Goal: Information Seeking & Learning: Learn about a topic

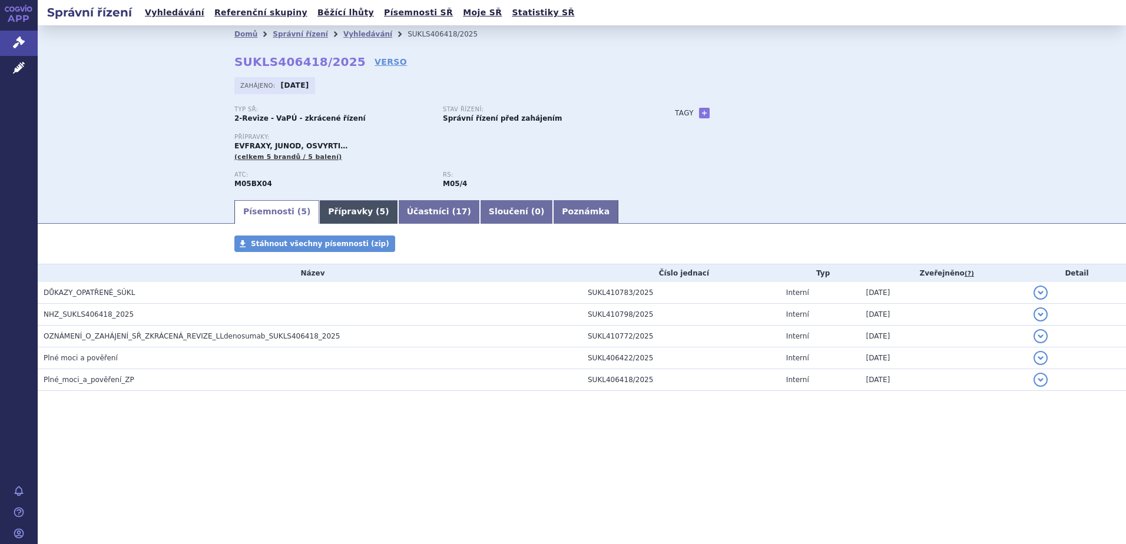
click at [336, 213] on link "Přípravky ( 5 )" at bounding box center [358, 212] width 78 height 24
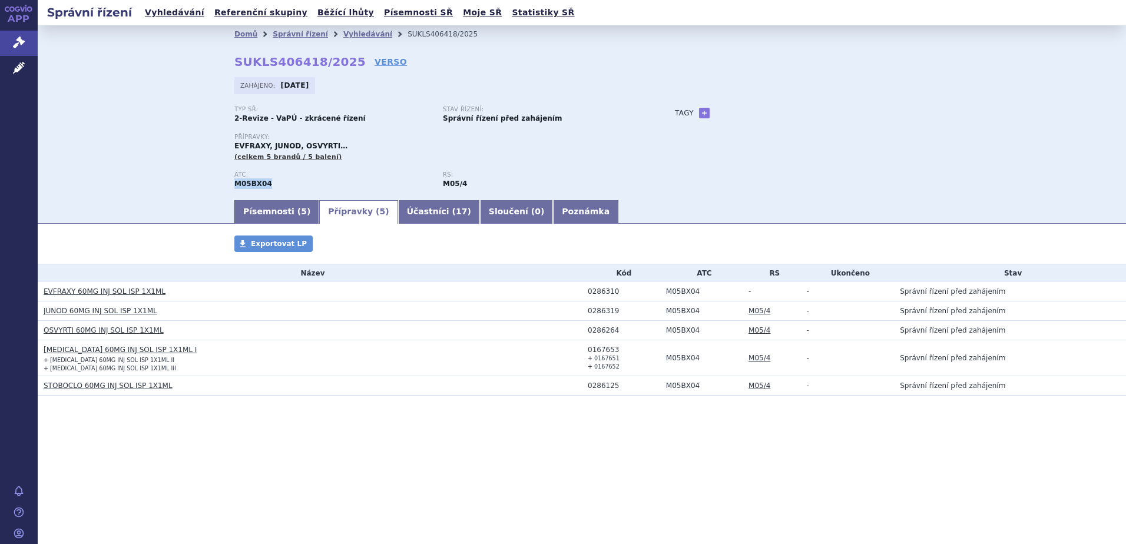
drag, startPoint x: 231, startPoint y: 184, endPoint x: 266, endPoint y: 184, distance: 34.7
click at [266, 184] on div "Domů Správní řízení Vyhledávání SUKLS406418/2025 SUKLS406418/2025 VERSO Zahájen…" at bounding box center [582, 120] width 742 height 155
copy strong "M05BX04"
click at [343, 35] on link "Vyhledávání" at bounding box center [367, 34] width 49 height 8
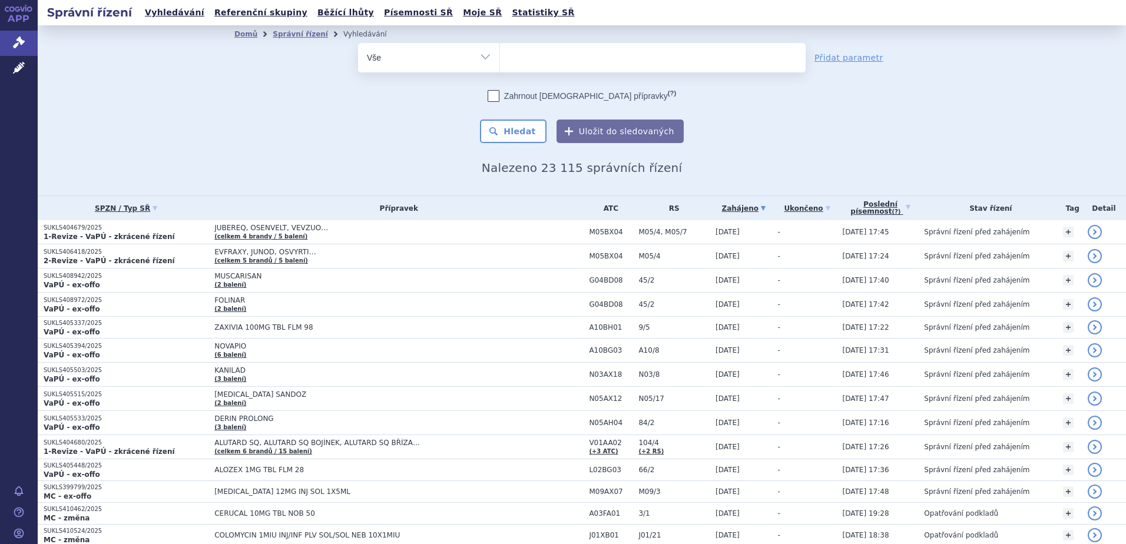
drag, startPoint x: 0, startPoint y: 0, endPoint x: 502, endPoint y: 59, distance: 505.6
click at [502, 59] on ul at bounding box center [653, 55] width 306 height 25
click at [500, 59] on select at bounding box center [499, 56] width 1 height 29
paste input "M05BX04"
type input "M05BX04"
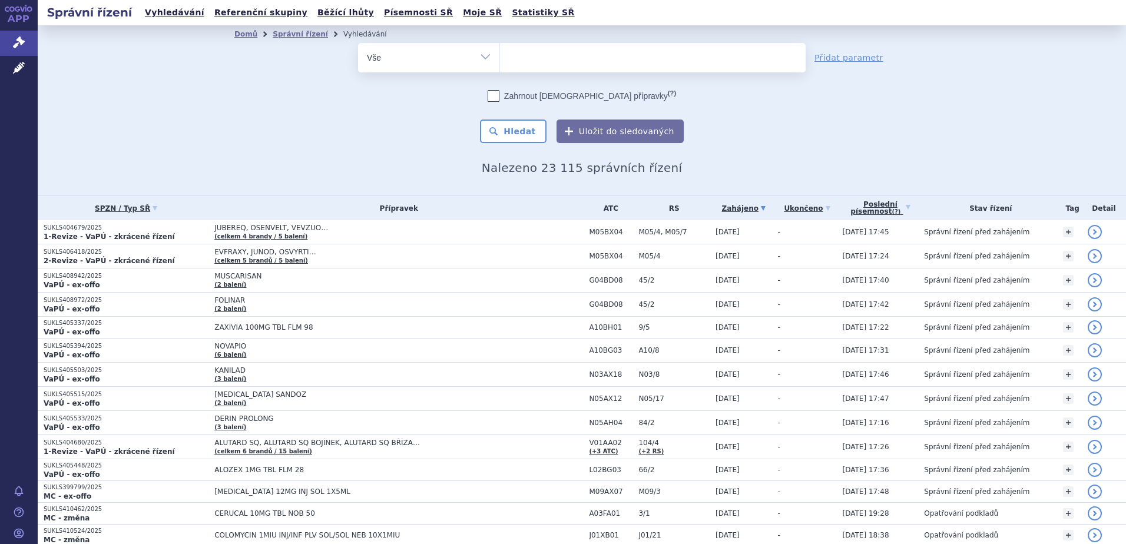
select select "M05BX04"
click at [505, 131] on button "Hledat" at bounding box center [513, 132] width 67 height 24
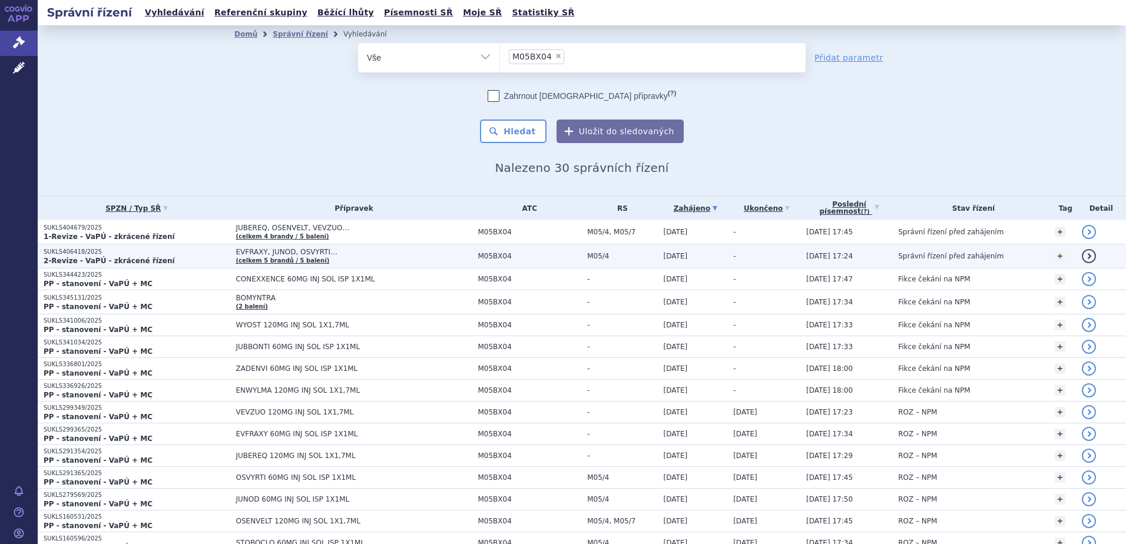
click at [300, 251] on span "EVFRAXY, JUNOD, OSVYRTI…" at bounding box center [353, 252] width 236 height 8
drag, startPoint x: 264, startPoint y: 244, endPoint x: 244, endPoint y: 251, distance: 20.7
click at [244, 251] on span "EVFRAXY, JUNOD, OSVYRTI…" at bounding box center [353, 252] width 236 height 8
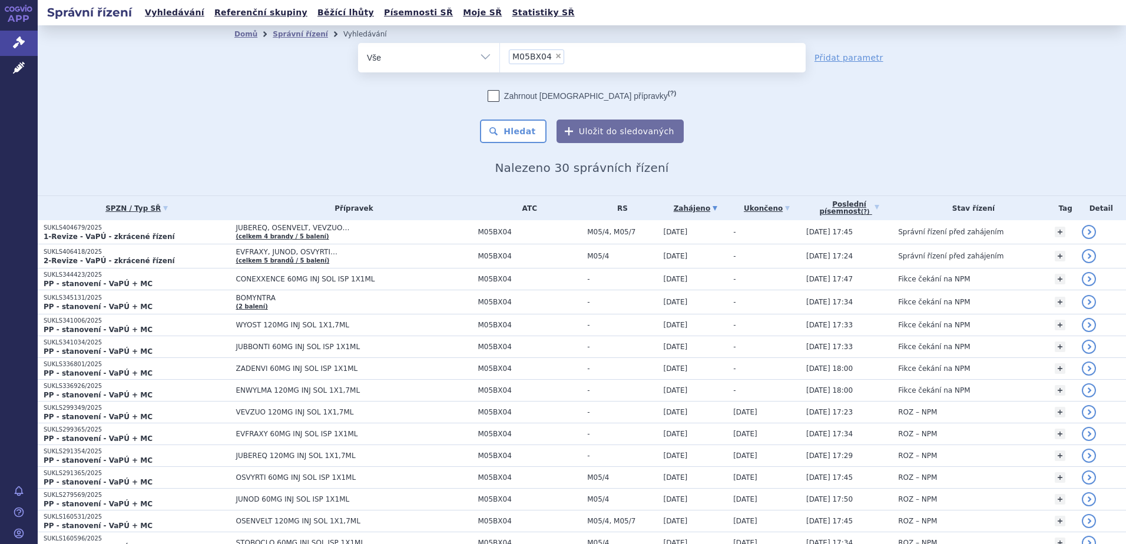
click at [310, 227] on span "JUBEREQ, OSENVELT, VEVZUO…" at bounding box center [353, 228] width 236 height 8
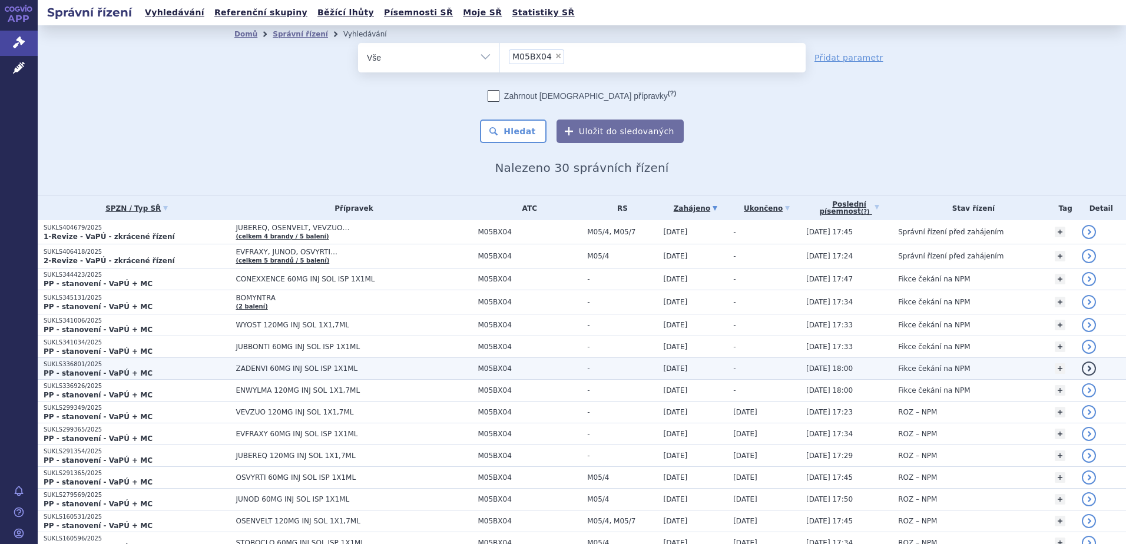
click at [299, 371] on span "ZADENVI 60MG INJ SOL ISP 1X1ML" at bounding box center [353, 368] width 236 height 8
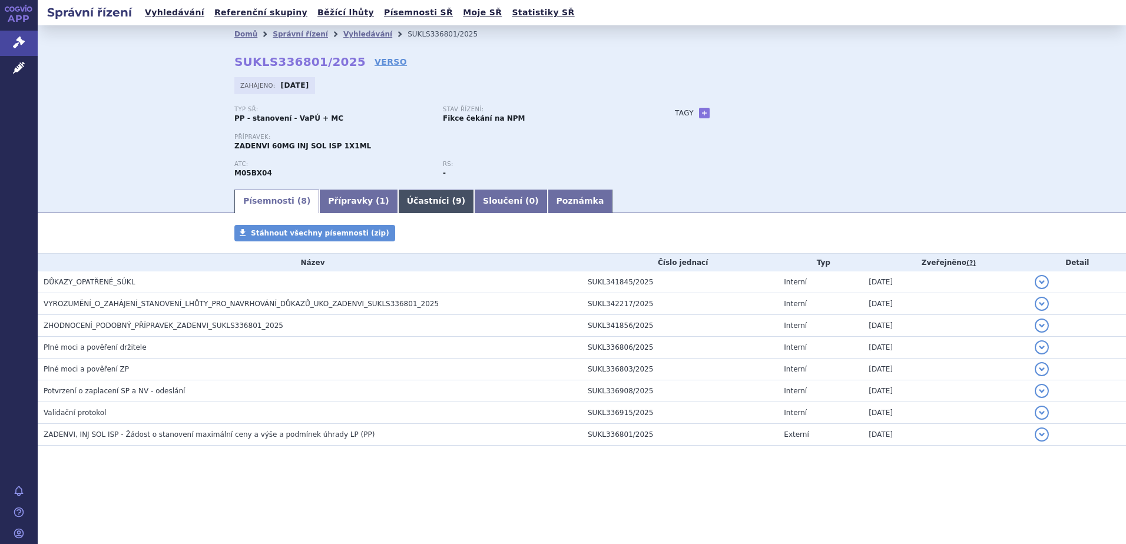
click at [398, 196] on link "Účastníci ( 9 )" at bounding box center [436, 202] width 76 height 24
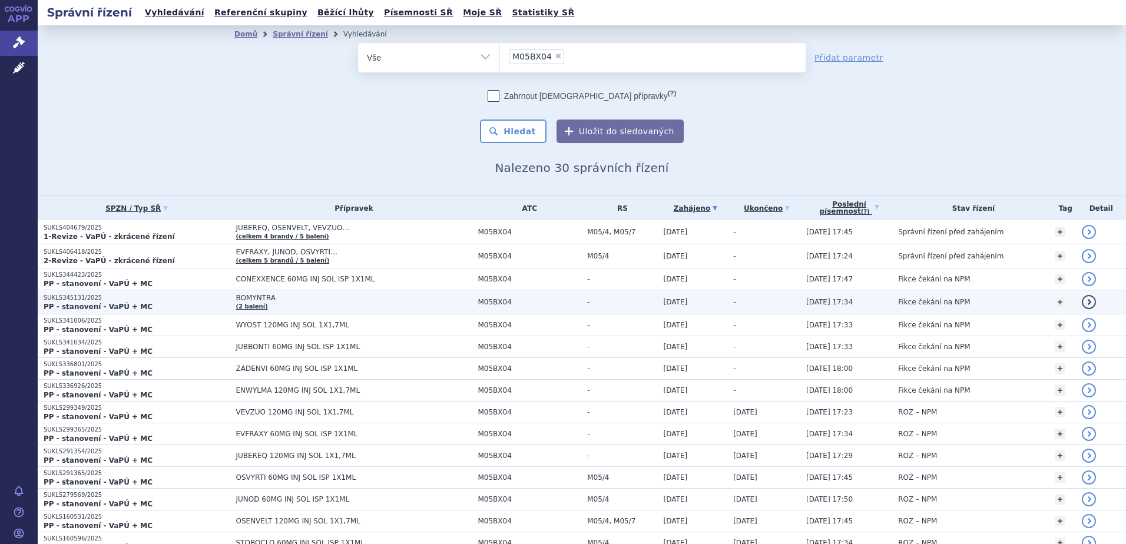
click at [264, 293] on td "BOMYNTRA (2 balení)" at bounding box center [351, 302] width 242 height 24
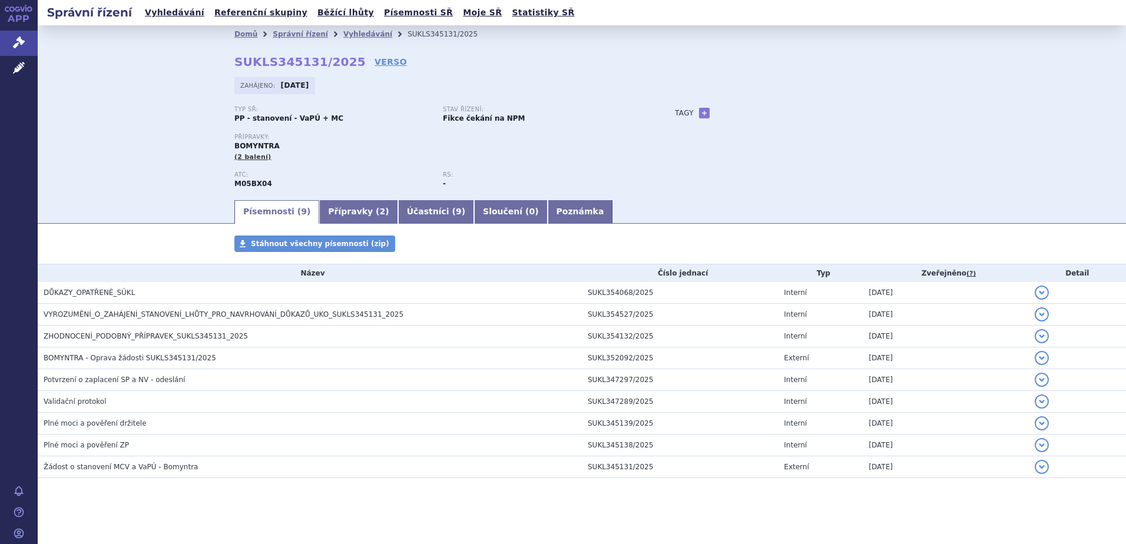
click at [328, 210] on link "Přípravky ( 2 )" at bounding box center [358, 212] width 78 height 24
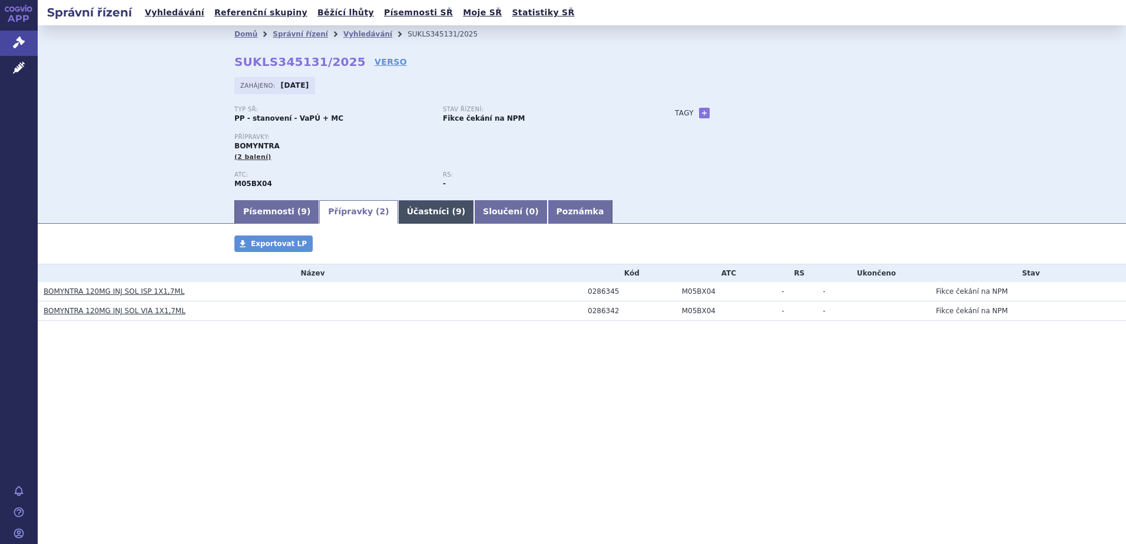
click at [398, 210] on link "Účastníci ( 9 )" at bounding box center [436, 212] width 76 height 24
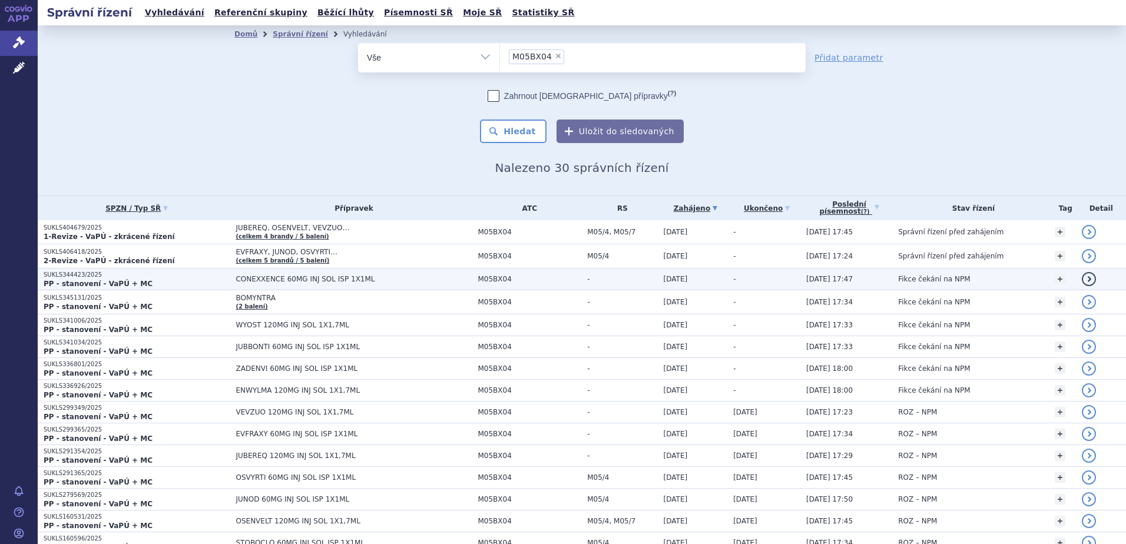
click at [285, 273] on td "CONEXXENCE 60MG INJ SOL ISP 1X1ML" at bounding box center [351, 279] width 242 height 22
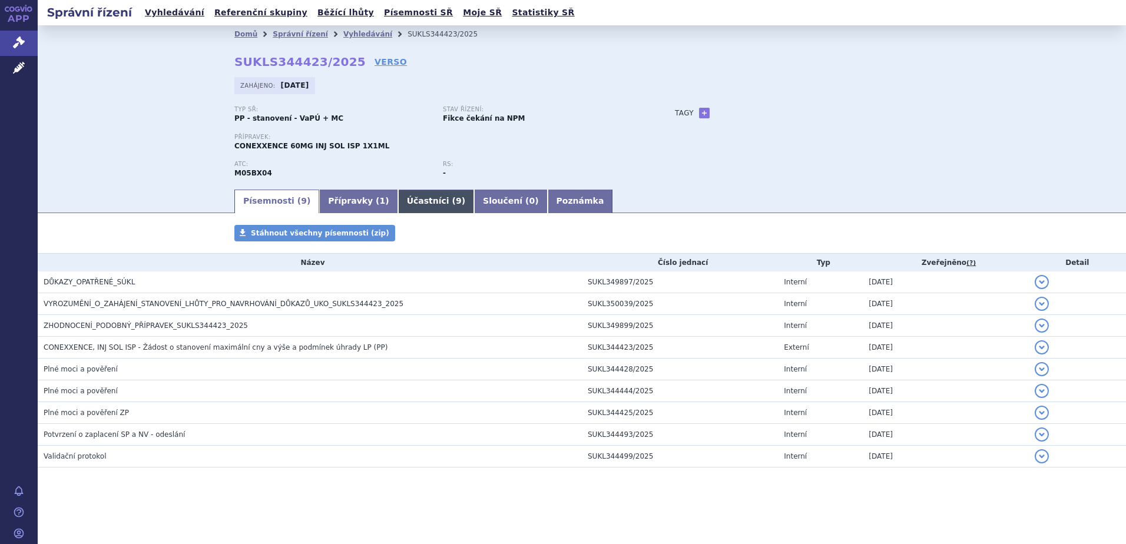
click at [420, 202] on link "Účastníci ( 9 )" at bounding box center [436, 202] width 76 height 24
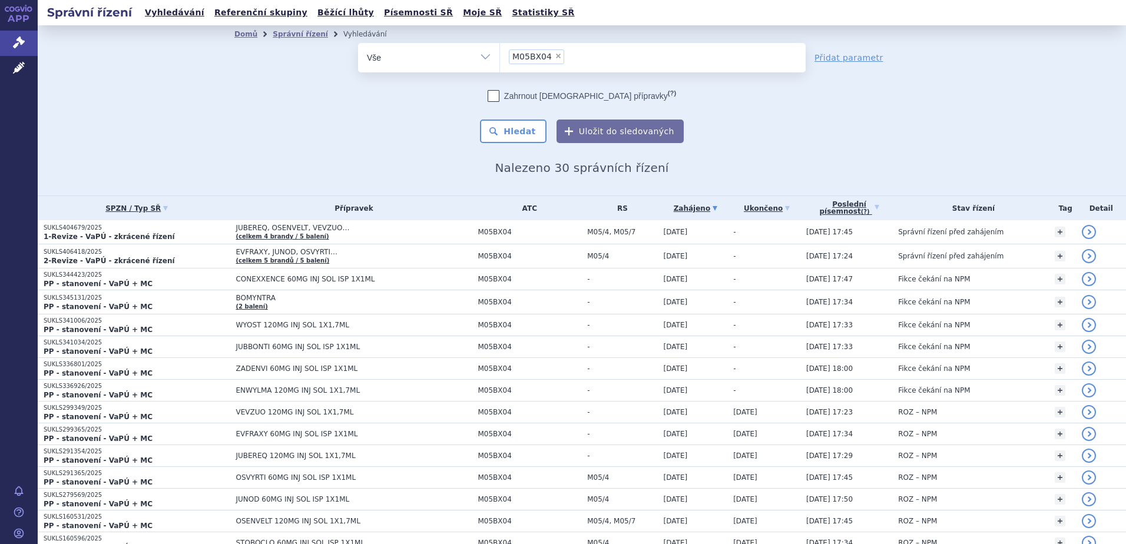
click at [1037, 138] on div "Domů Správní řízení Vyhledávání Vyhledávání ve správních řízeních odstranit Vše…" at bounding box center [582, 110] width 1088 height 170
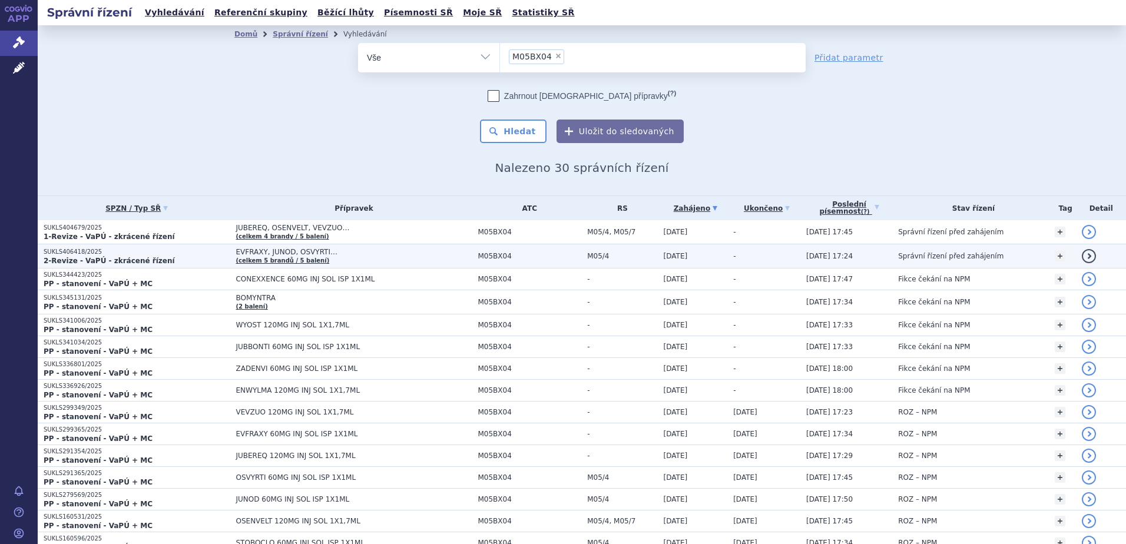
click at [317, 255] on span "EVFRAXY, JUNOD, OSVYRTI…" at bounding box center [353, 252] width 236 height 8
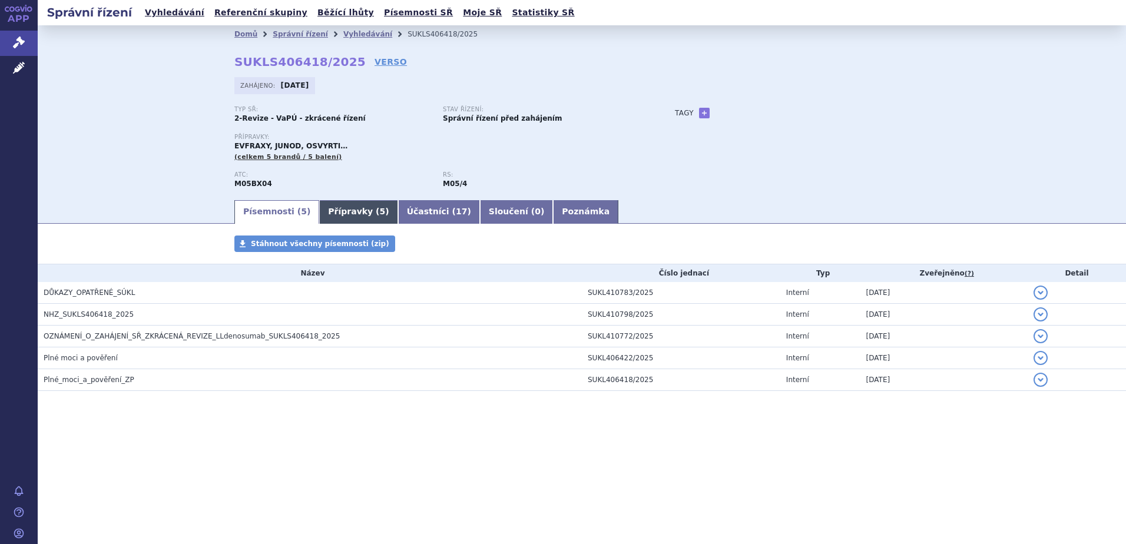
click at [338, 215] on link "Přípravky ( 5 )" at bounding box center [358, 212] width 78 height 24
click at [330, 208] on link "Přípravky ( 5 )" at bounding box center [358, 212] width 78 height 24
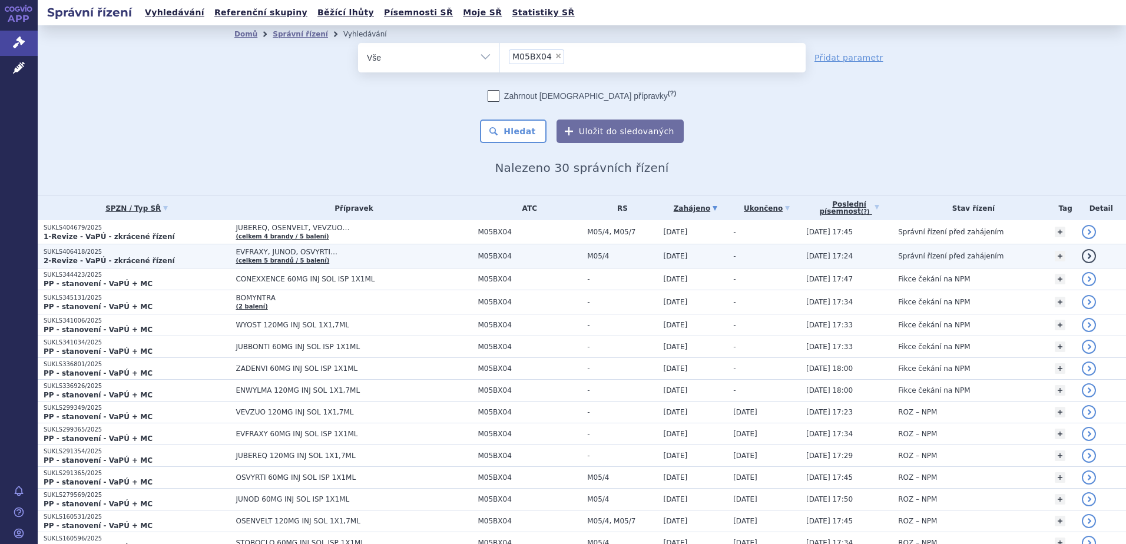
click at [271, 250] on span "EVFRAXY, JUNOD, OSVYRTI…" at bounding box center [353, 252] width 236 height 8
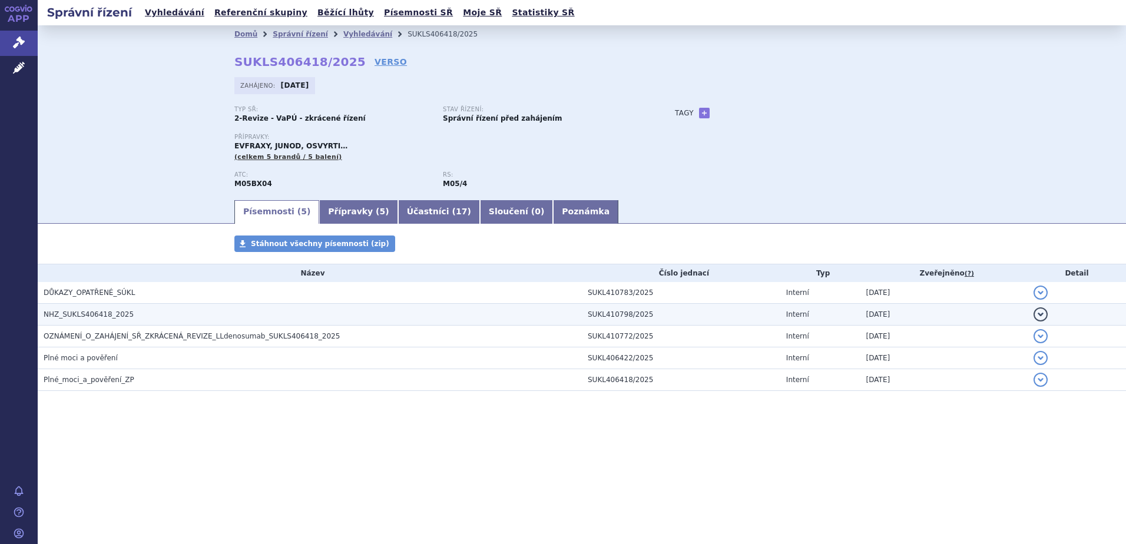
drag, startPoint x: 67, startPoint y: 311, endPoint x: 82, endPoint y: 310, distance: 15.4
click at [67, 311] on span "NHZ_SUKLS406418_2025" at bounding box center [89, 314] width 90 height 8
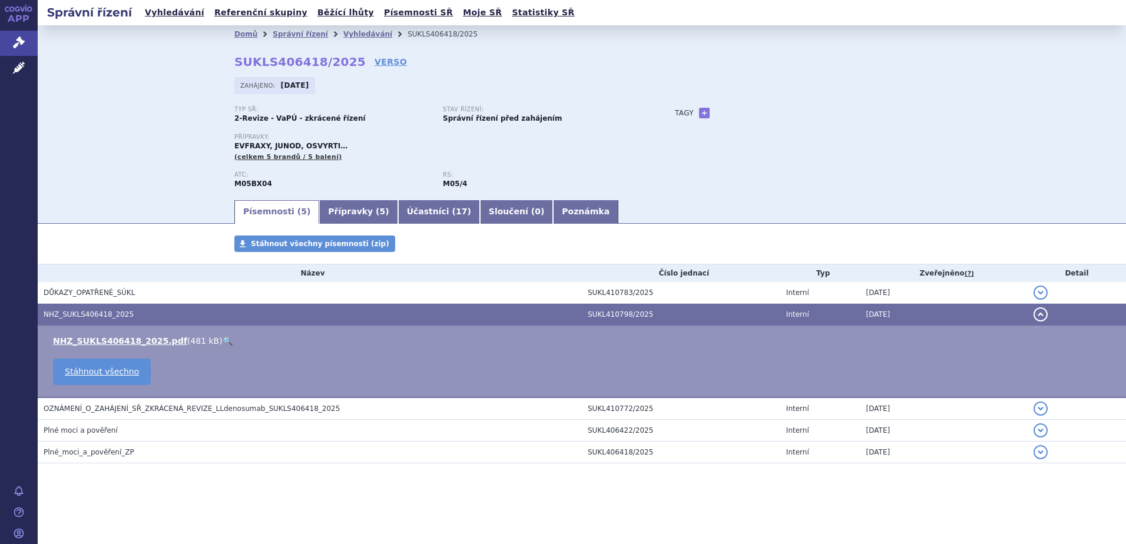
click at [223, 338] on link "🔍" at bounding box center [228, 340] width 10 height 9
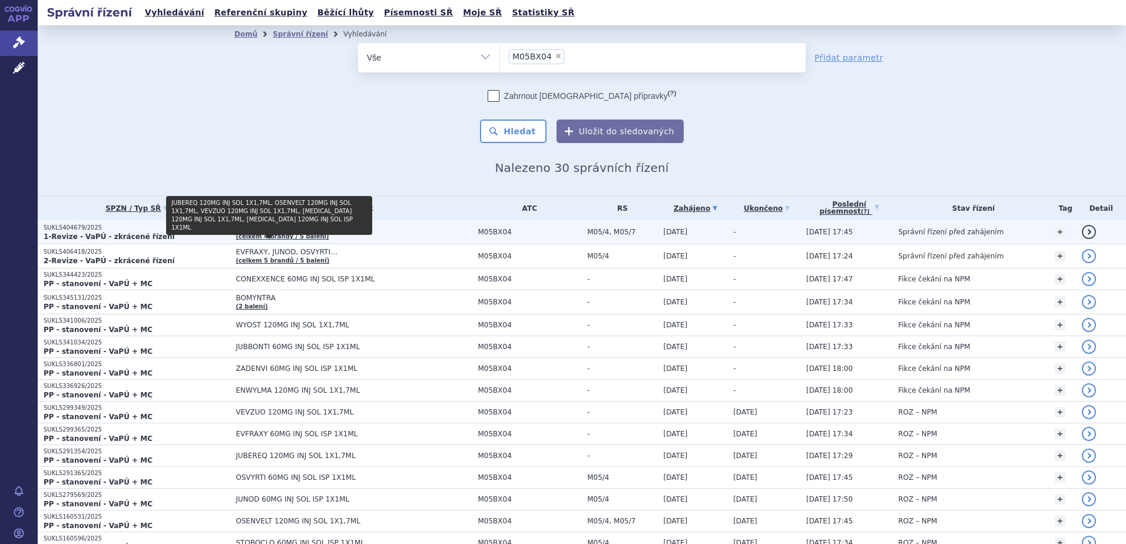
click at [252, 233] on link "(celkem 4 brandy / 5 balení)" at bounding box center [281, 236] width 93 height 6
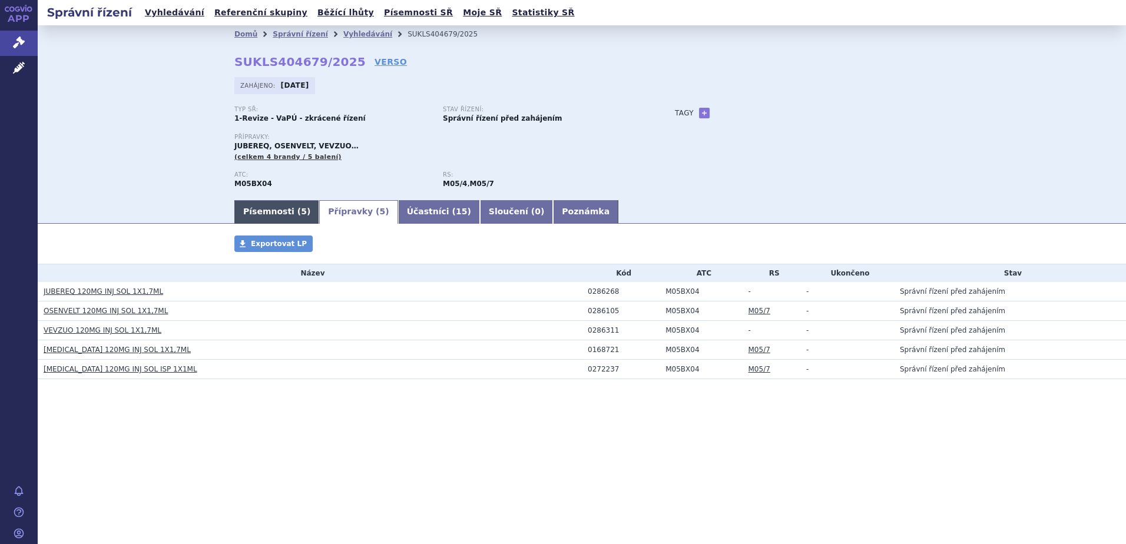
click at [261, 216] on link "Písemnosti ( 5 )" at bounding box center [276, 212] width 85 height 24
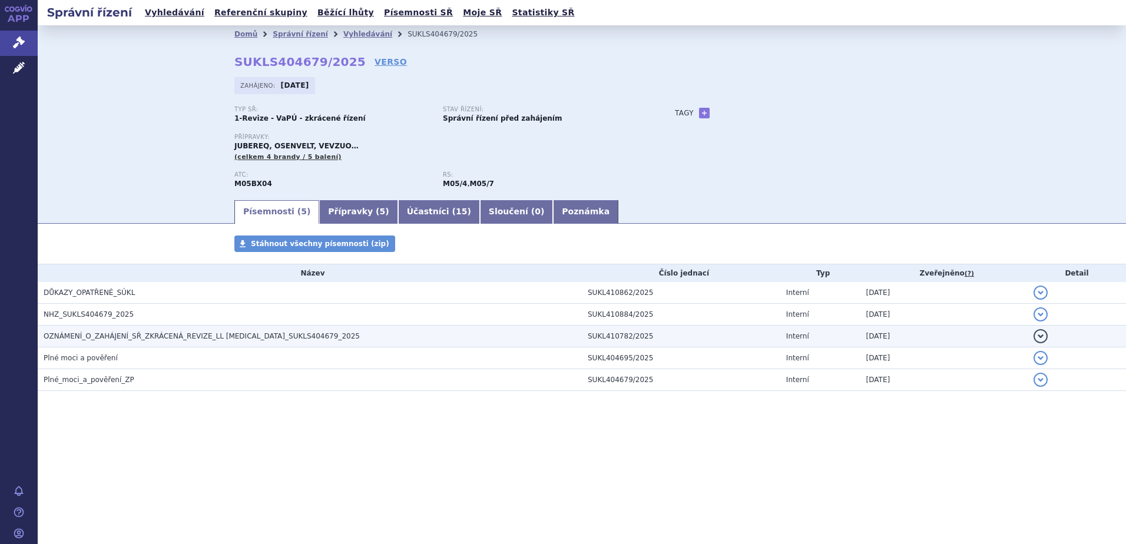
click at [236, 339] on span "OZNÁMENÍ_O_ZAHÁJENÍ_SŘ_ZKRÁCENÁ_REVIZE_LL [MEDICAL_DATA]_SUKLS404679_2025" at bounding box center [202, 336] width 316 height 8
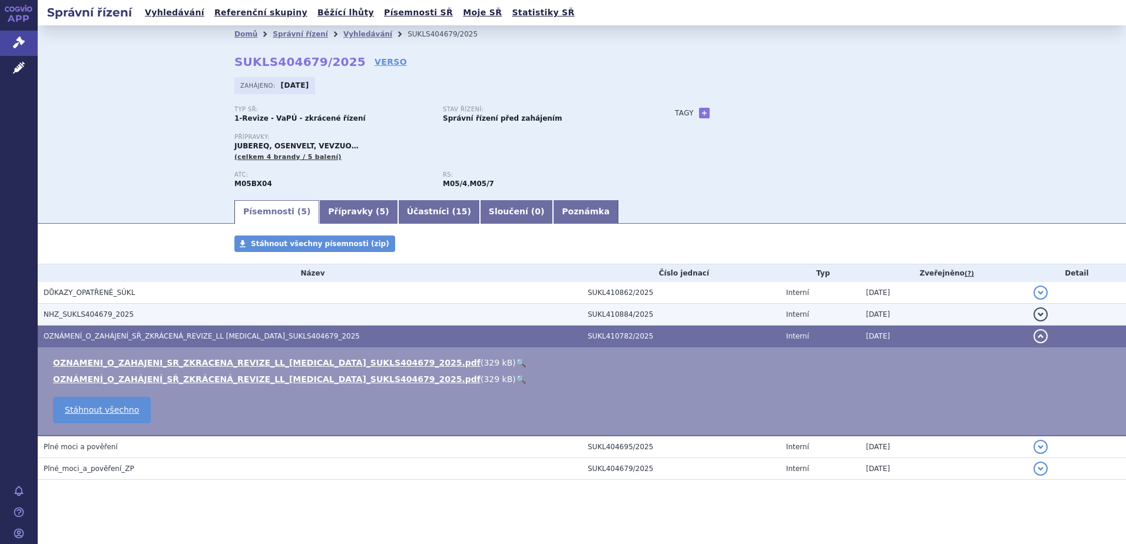
click at [135, 313] on h3 "NHZ_SUKLS404679_2025" at bounding box center [313, 314] width 538 height 12
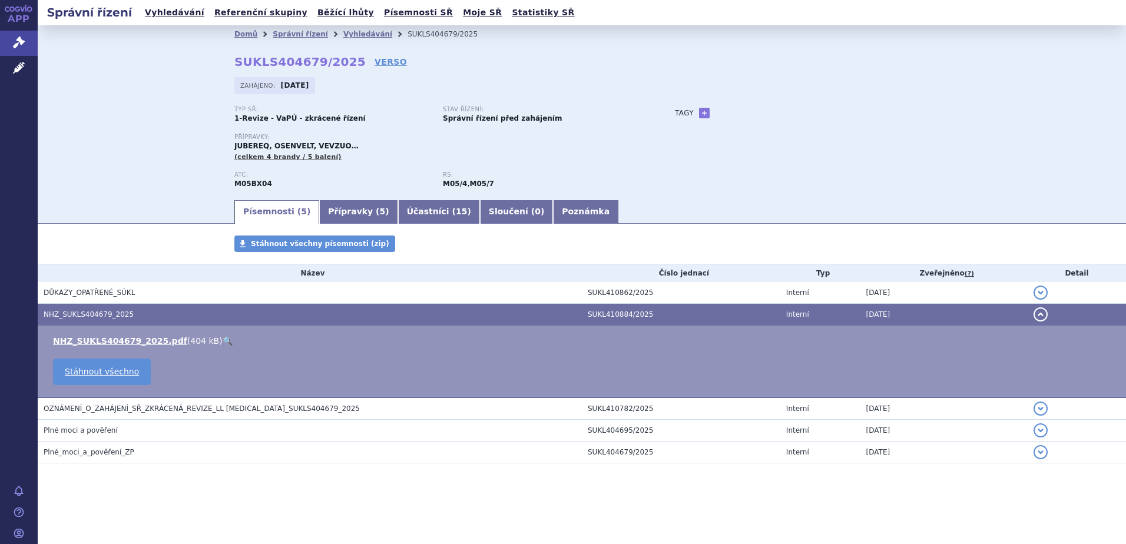
click at [223, 341] on link "🔍" at bounding box center [228, 340] width 10 height 9
